Goal: Task Accomplishment & Management: Use online tool/utility

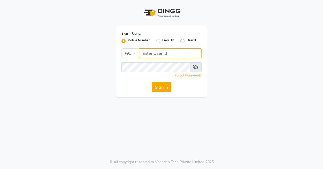
type input "9900119403"
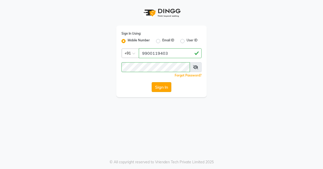
click at [164, 85] on button "Sign In" at bounding box center [161, 87] width 20 height 10
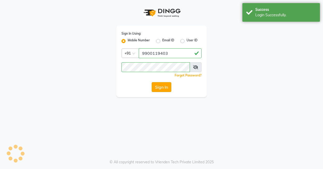
select select "8741"
select select "service"
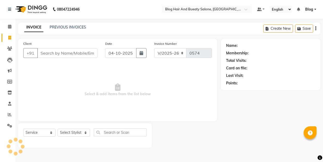
select select "8741"
select select "service"
click at [71, 54] on input "Client" at bounding box center [67, 53] width 60 height 10
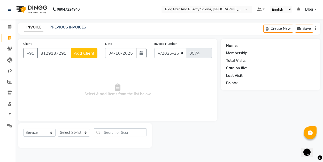
type input "8129187291"
click at [89, 53] on span "Add Client" at bounding box center [84, 52] width 20 height 5
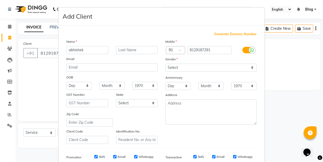
type input "abhishek"
click at [196, 68] on select "Select Male Female Other Prefer Not To Say" at bounding box center [210, 67] width 91 height 8
select select "male"
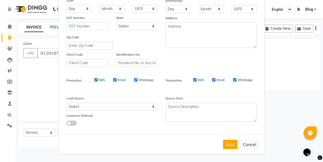
scroll to position [76, 0]
click at [229, 145] on button "Add" at bounding box center [230, 144] width 14 height 9
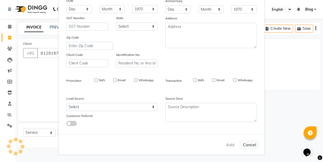
select select
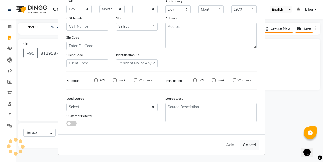
select select
checkbox input "false"
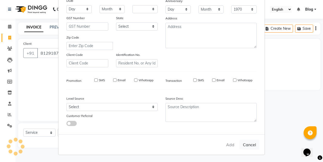
checkbox input "false"
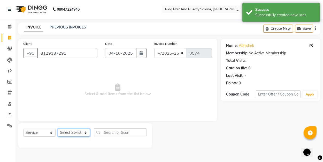
click at [86, 132] on select "Select Stylist ALI Blog MOUSIN RAMEEZ sameer SANGEETHA Shoba" at bounding box center [74, 132] width 32 height 8
select select "89036"
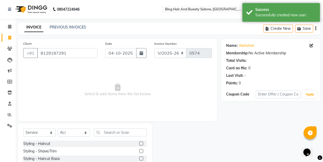
click at [141, 142] on label at bounding box center [141, 143] width 4 height 4
click at [141, 142] on input "checkbox" at bounding box center [140, 143] width 3 height 3
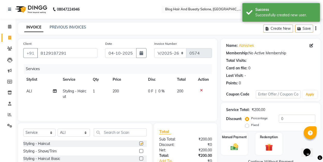
checkbox input "false"
click at [251, 126] on label "Fixed" at bounding box center [255, 124] width 8 height 5
click at [247, 126] on input "Fixed" at bounding box center [248, 125] width 4 height 4
radio input "true"
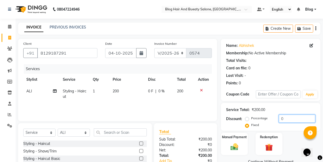
click at [283, 117] on input "0" at bounding box center [296, 118] width 36 height 8
type input "50"
click at [241, 140] on div "Manual Payment" at bounding box center [234, 143] width 28 height 23
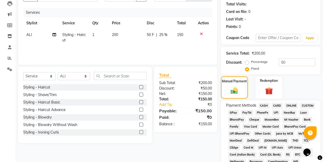
scroll to position [59, 0]
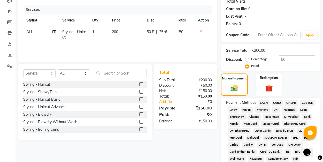
click at [275, 109] on span "UPI" at bounding box center [275, 110] width 8 height 6
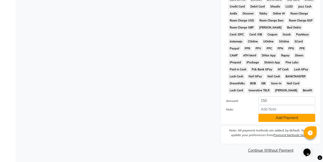
scroll to position [245, 0]
click at [268, 117] on button "Add Payment" at bounding box center [286, 118] width 57 height 8
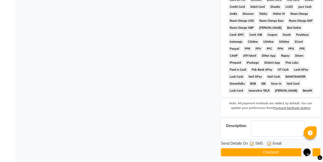
click at [270, 142] on label at bounding box center [269, 143] width 4 height 4
click at [270, 142] on input "checkbox" at bounding box center [268, 143] width 3 height 3
checkbox input "false"
click at [256, 152] on button "Checkout" at bounding box center [270, 152] width 99 height 8
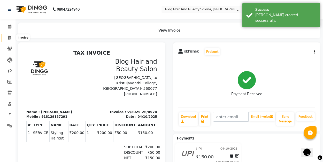
click at [11, 37] on icon at bounding box center [9, 38] width 3 height 4
select select "8741"
select select "service"
